Goal: Transaction & Acquisition: Purchase product/service

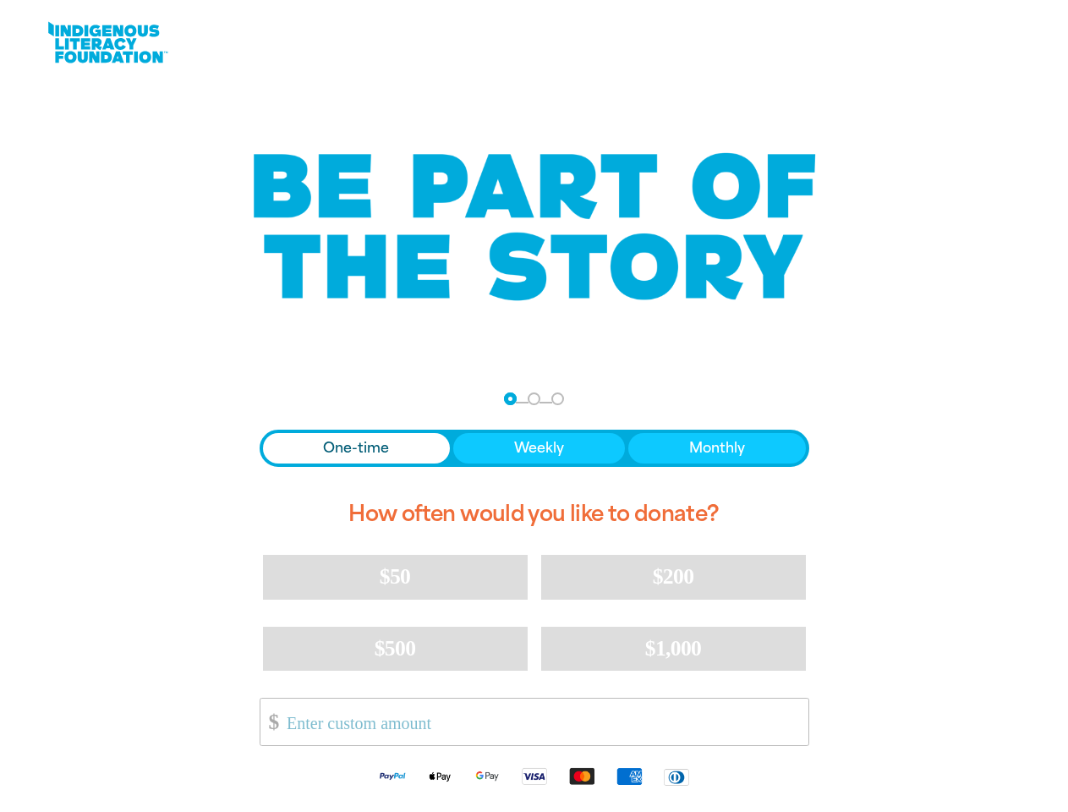
click at [534, 406] on nav "Step 1 Step 2 Step 3" at bounding box center [534, 399] width 60 height 20
click at [283, 399] on div "arrow_back Back Step 1 Step 2 Step 3" at bounding box center [535, 399] width 550 height 20
click at [510, 398] on div "Navigate to step 1 of 3 to enter your donation amount" at bounding box center [510, 399] width 4 height 4
click at [356, 448] on span "One-time" at bounding box center [356, 448] width 66 height 20
click at [538, 448] on span "Weekly" at bounding box center [539, 448] width 50 height 20
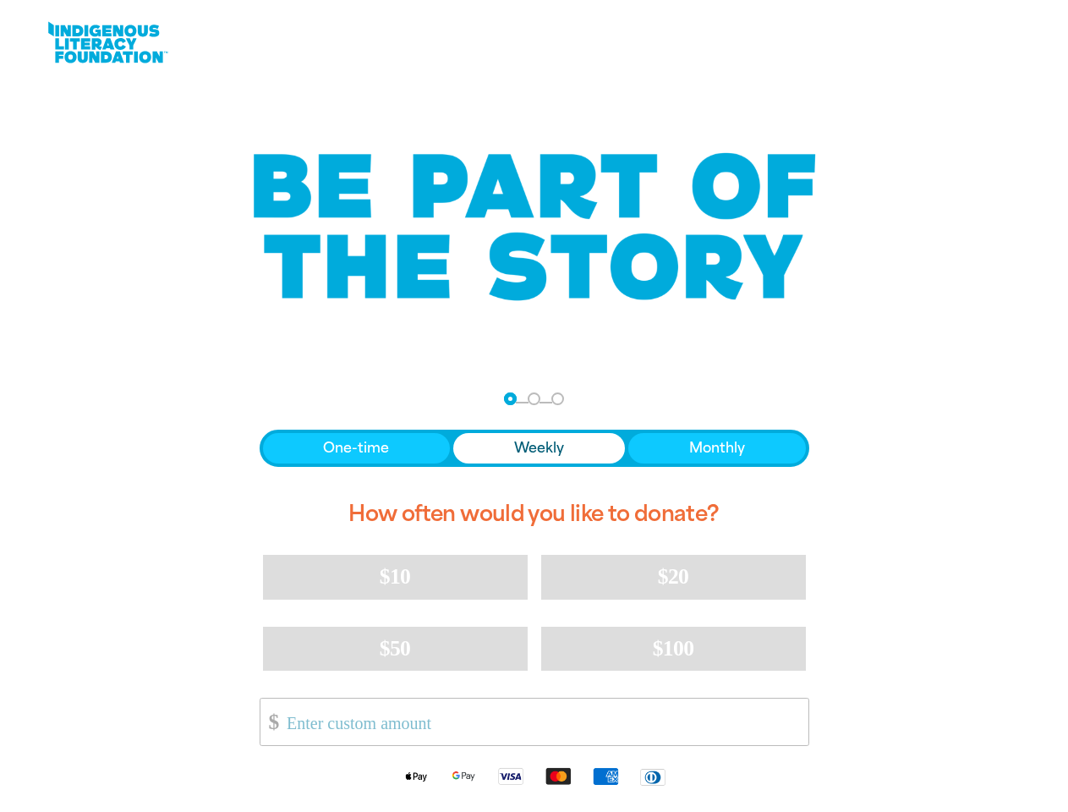
click at [716, 448] on span "Monthly" at bounding box center [717, 448] width 56 height 20
